Goal: Information Seeking & Learning: Learn about a topic

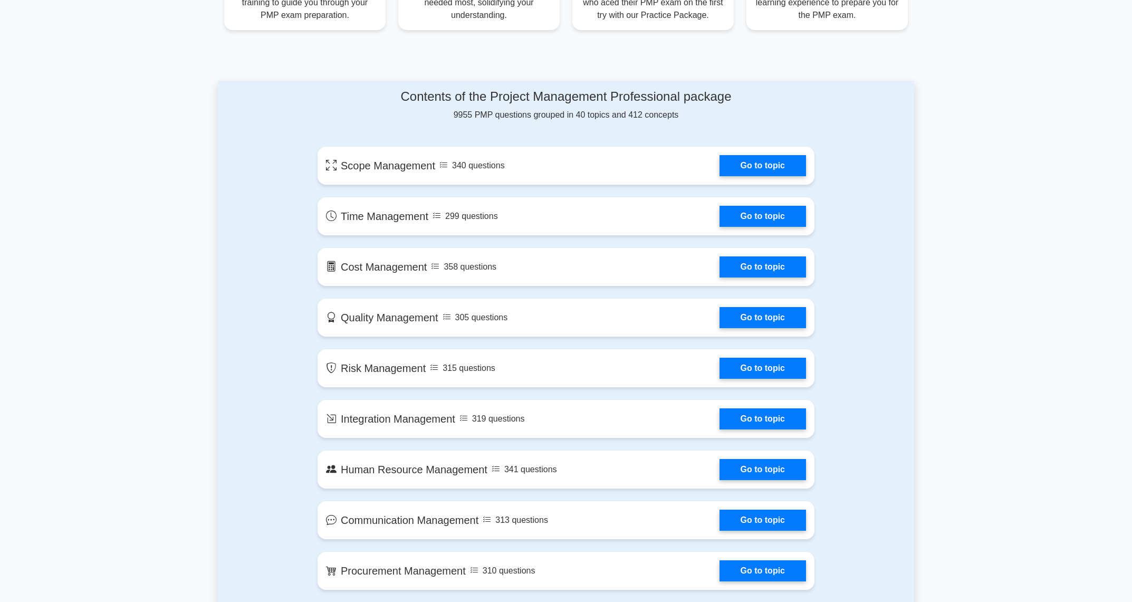
scroll to position [480, 0]
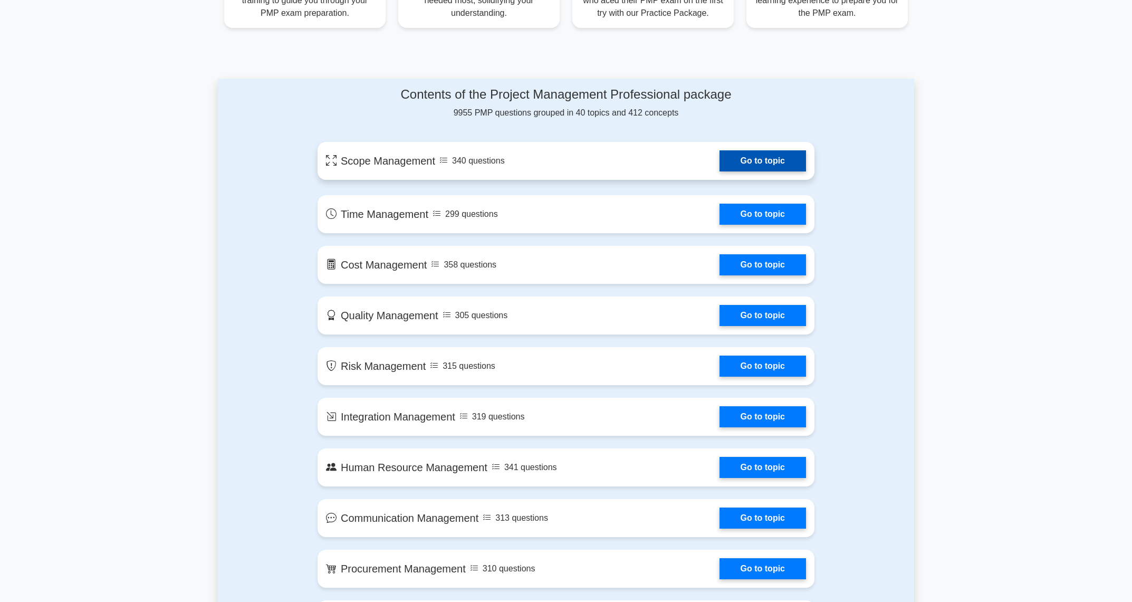
click at [771, 169] on link "Go to topic" at bounding box center [762, 160] width 86 height 21
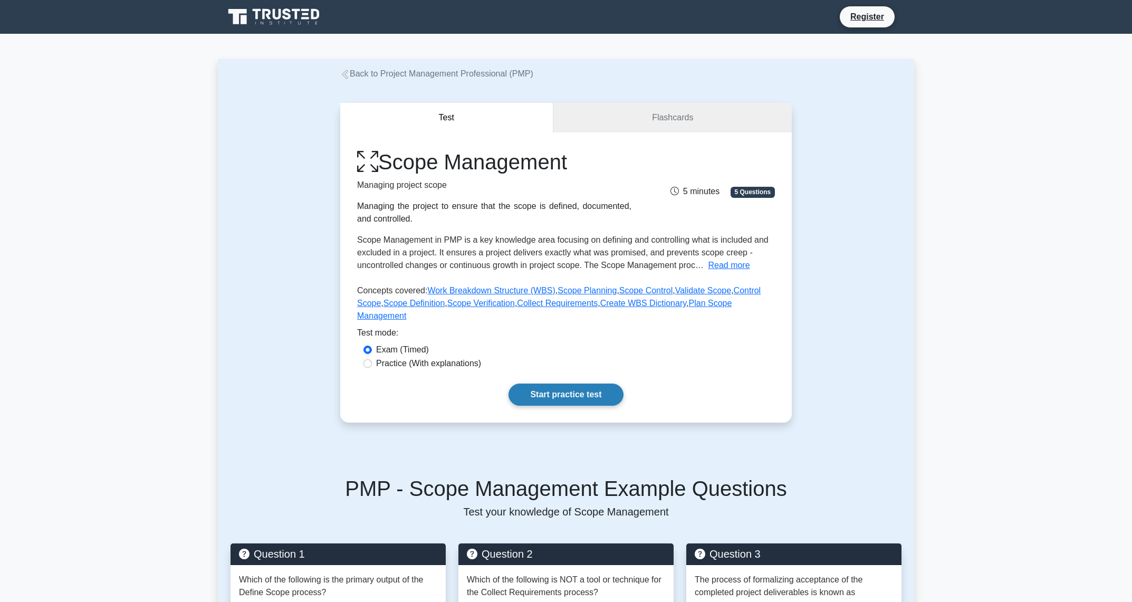
click at [562, 391] on link "Start practice test" at bounding box center [565, 394] width 114 height 22
